Goal: Task Accomplishment & Management: Use online tool/utility

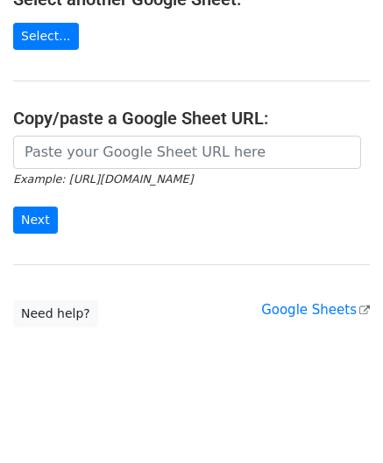
scroll to position [229, 0]
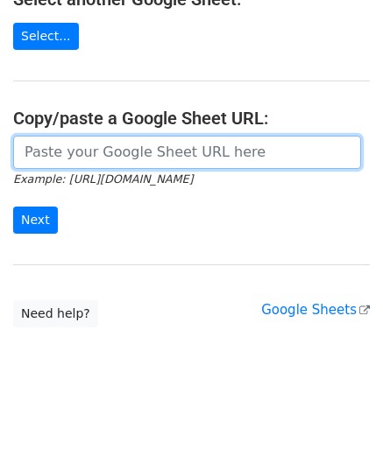
drag, startPoint x: 107, startPoint y: 155, endPoint x: 123, endPoint y: 158, distance: 16.1
click at [107, 155] on input "url" at bounding box center [187, 152] width 348 height 33
paste input "[URL][DOMAIN_NAME]"
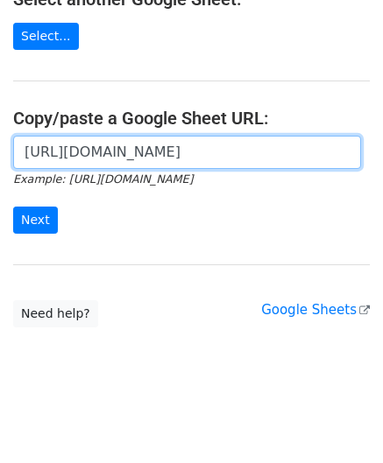
scroll to position [0, 391]
type input "[URL][DOMAIN_NAME]"
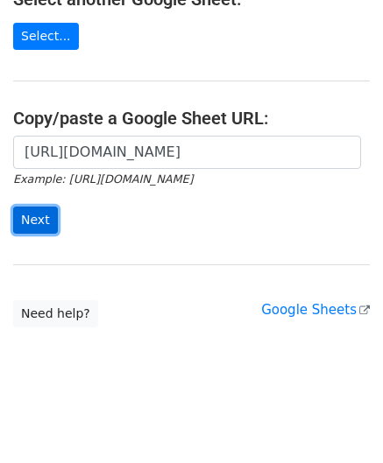
click at [30, 216] on input "Next" at bounding box center [35, 220] width 45 height 27
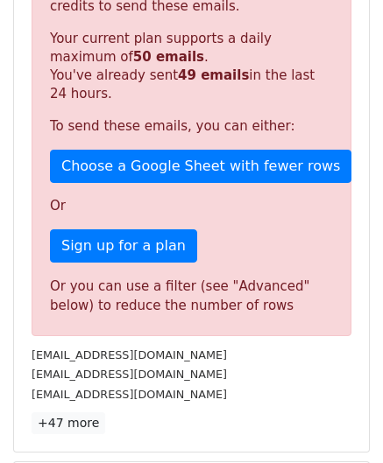
scroll to position [591, 0]
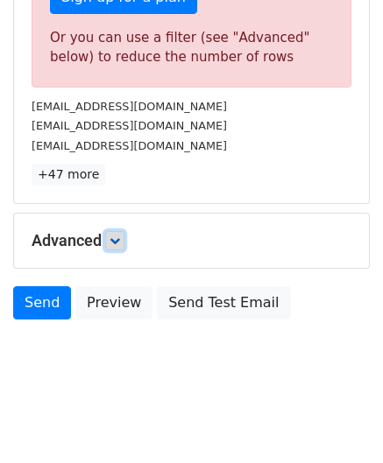
click at [116, 236] on icon at bounding box center [114, 241] width 11 height 11
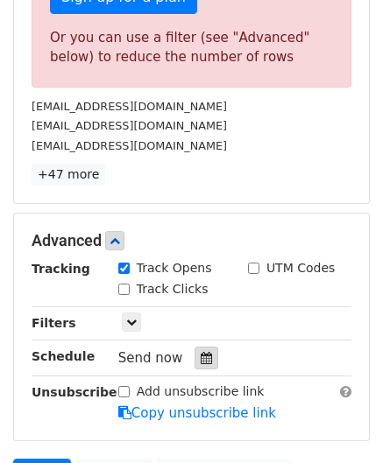
click at [201, 352] on icon at bounding box center [206, 358] width 11 height 12
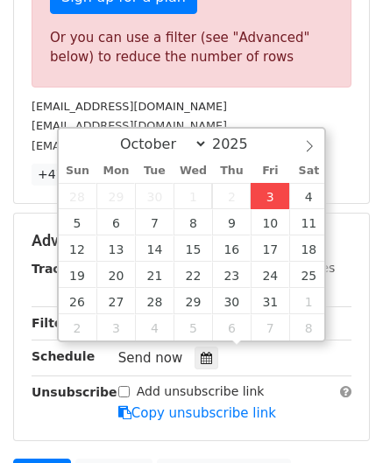
type input "2025-10-03 12:00"
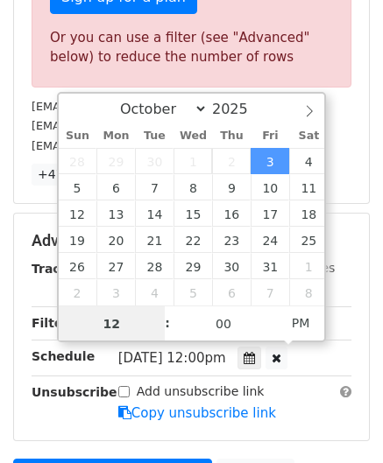
paste input "0"
type input "10"
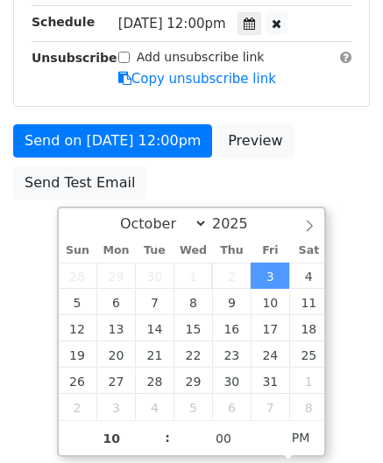
type input "2025-10-03 22:00"
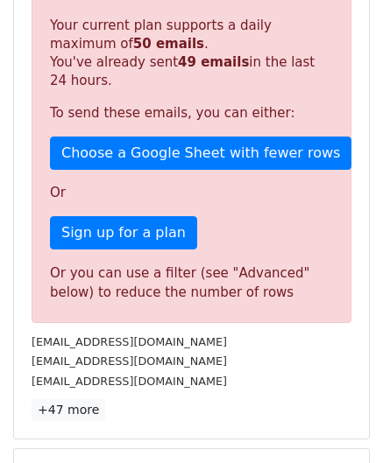
scroll to position [803, 0]
